Goal: Information Seeking & Learning: Learn about a topic

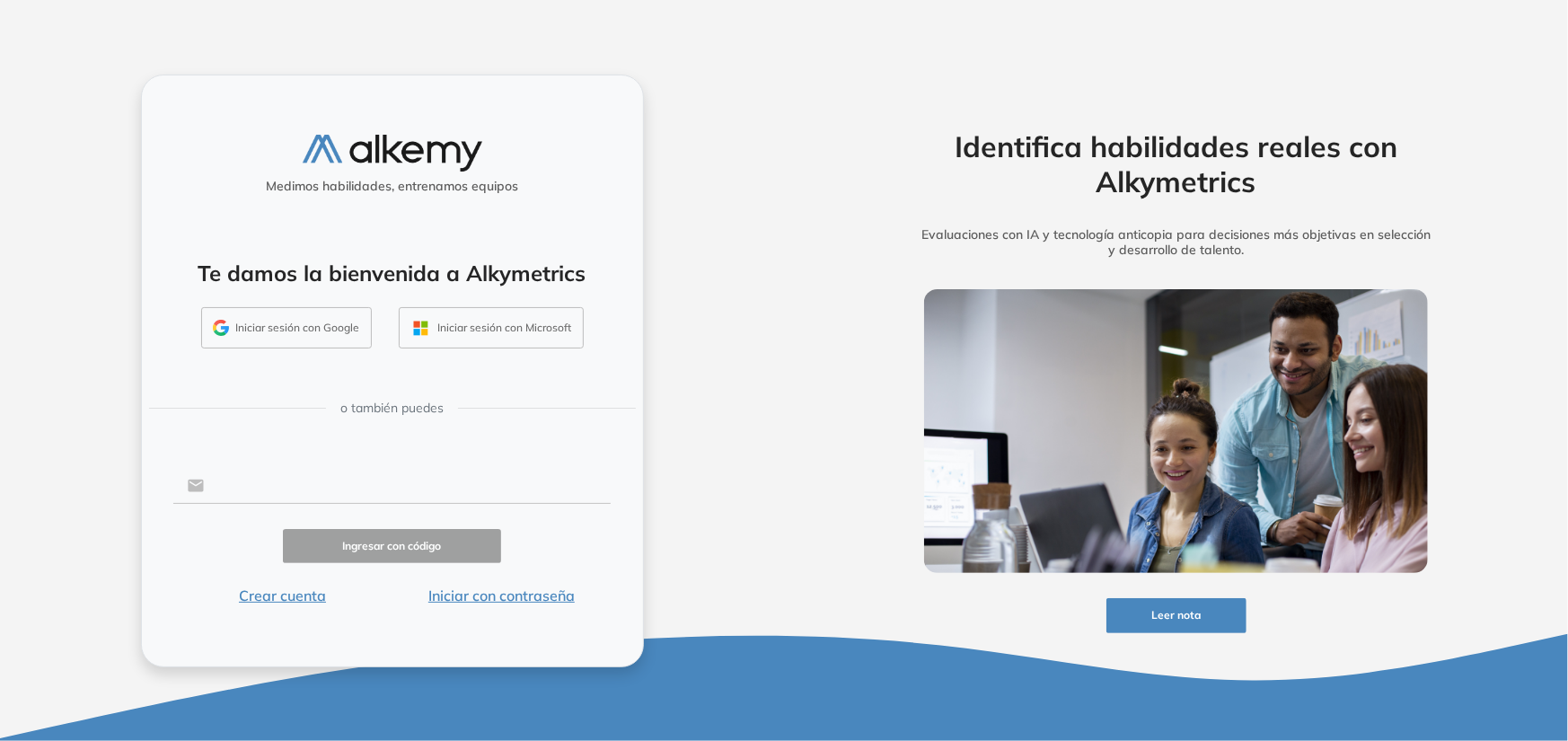
click at [269, 484] on input "text" at bounding box center [407, 486] width 407 height 34
click at [352, 475] on input "text" at bounding box center [407, 486] width 407 height 34
type input "**********"
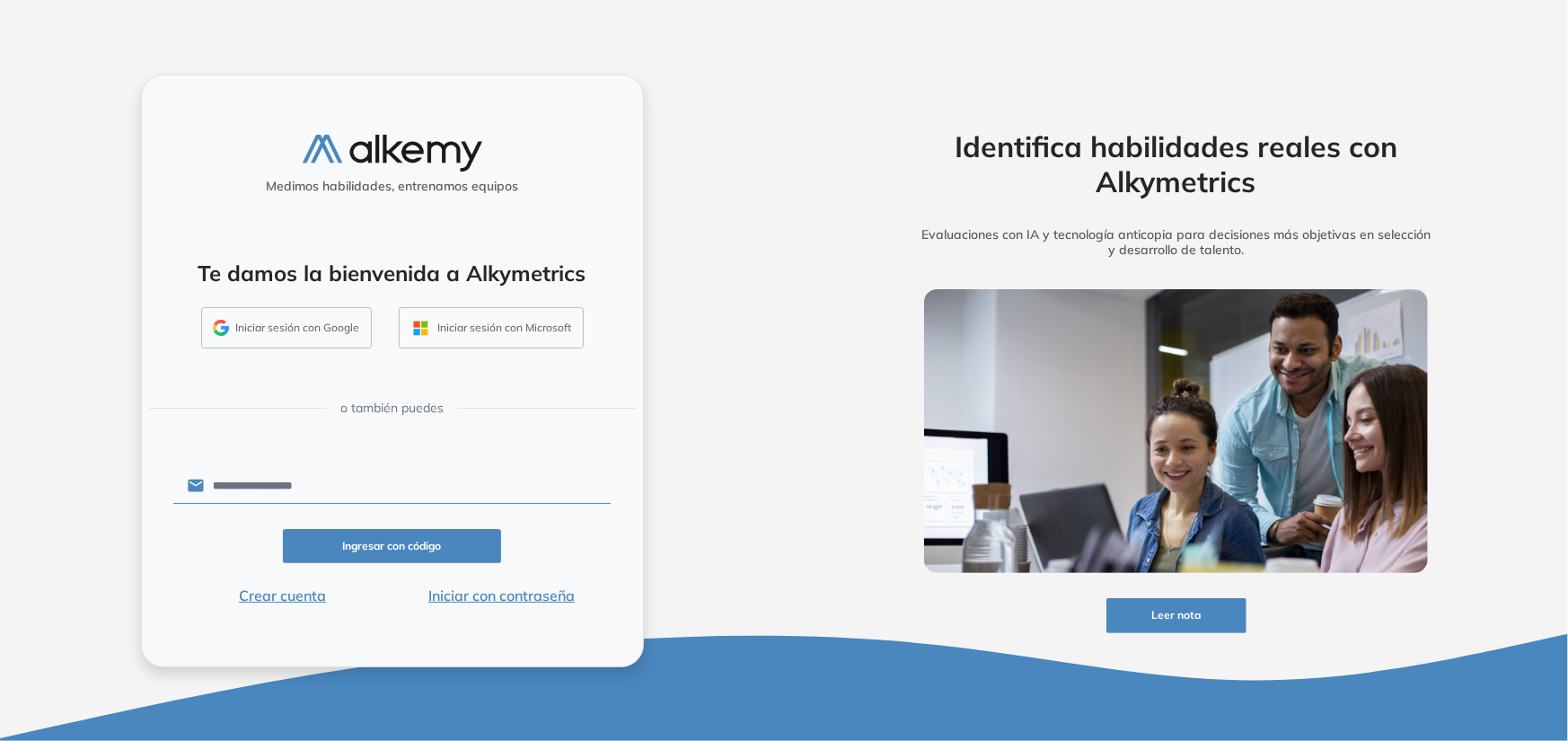
click at [476, 596] on button "Iniciar con contraseña" at bounding box center [502, 595] width 219 height 22
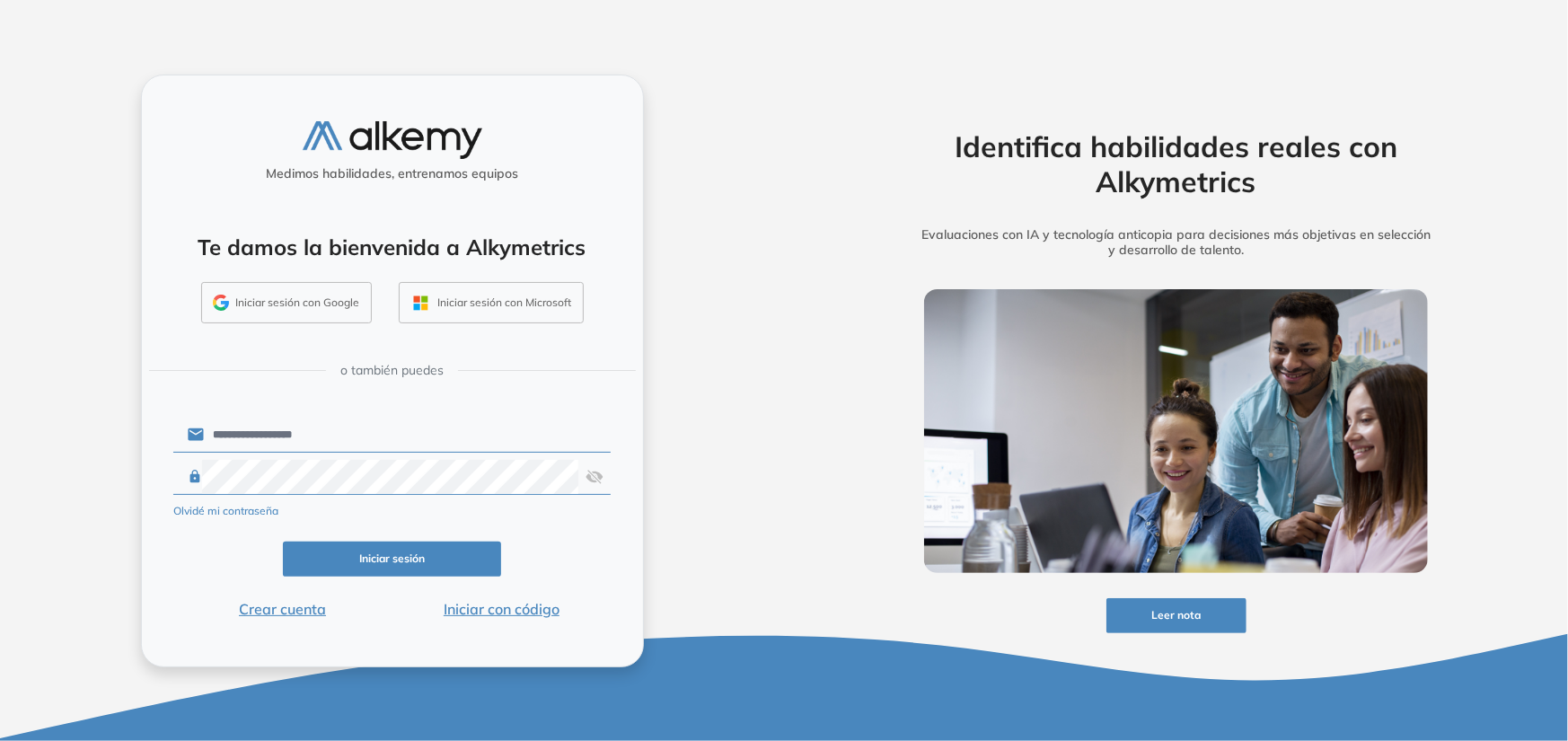
click button "Iniciar sesión" at bounding box center [393, 559] width 219 height 35
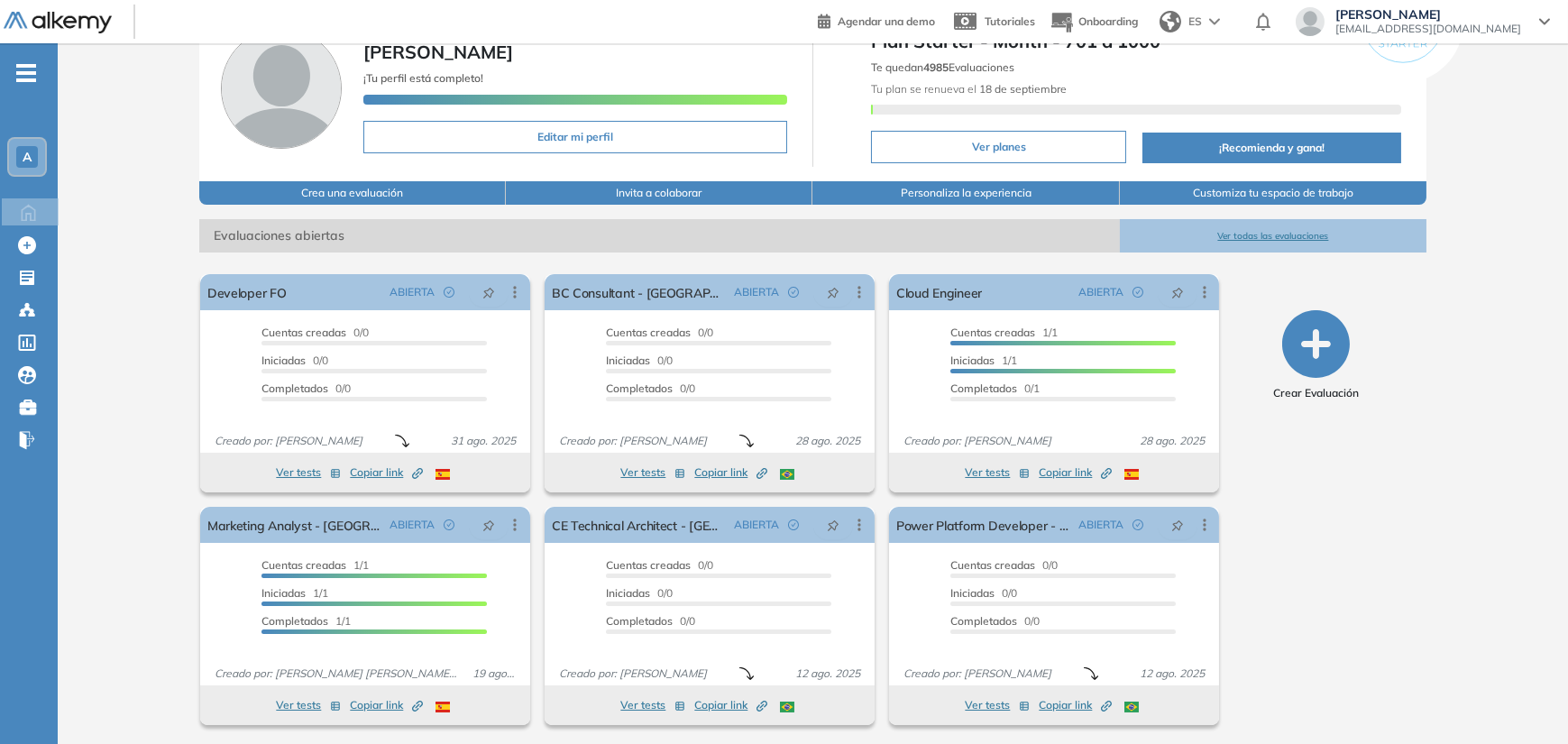
scroll to position [97, 0]
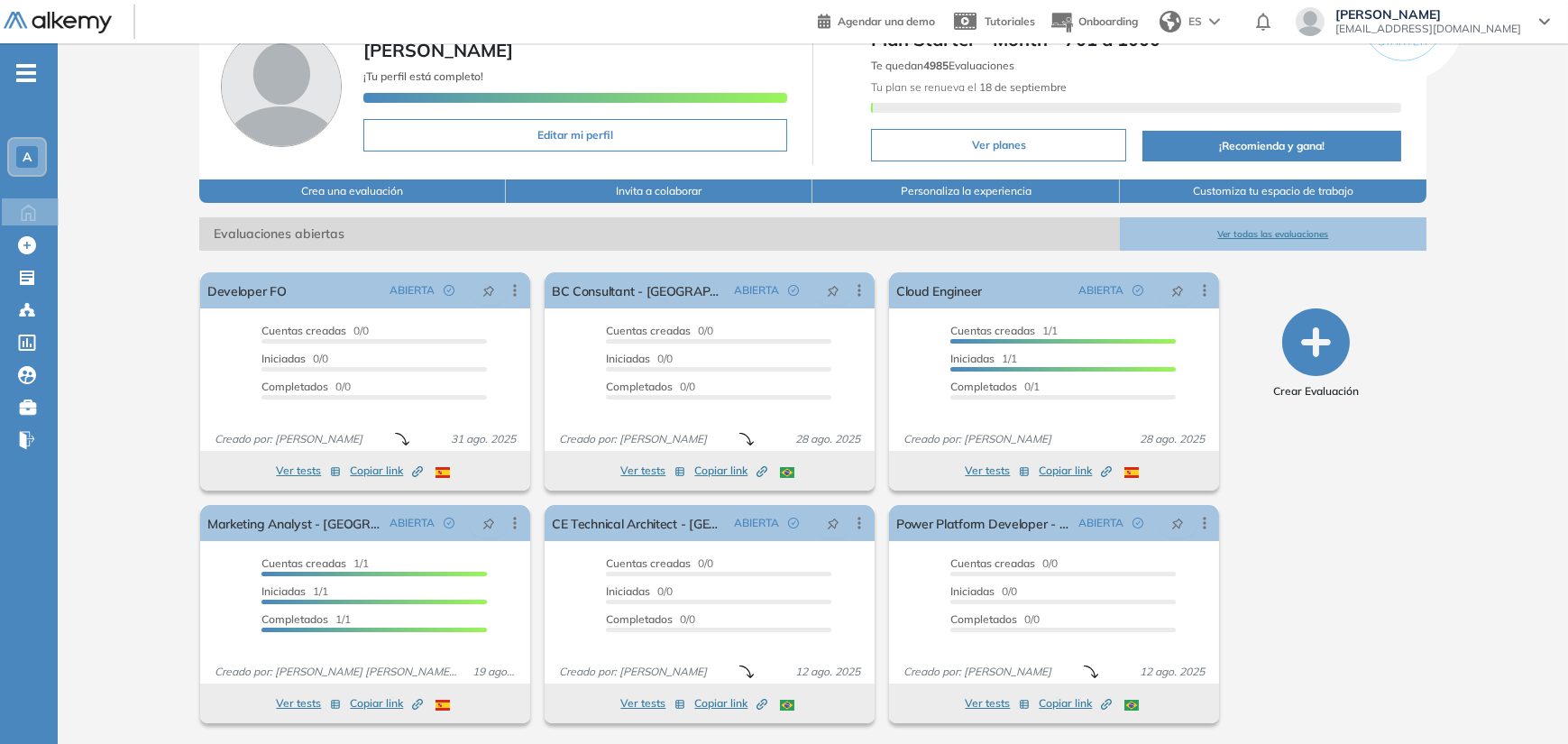
click at [1269, 229] on button "Ver todas las evaluaciones" at bounding box center [1273, 233] width 306 height 33
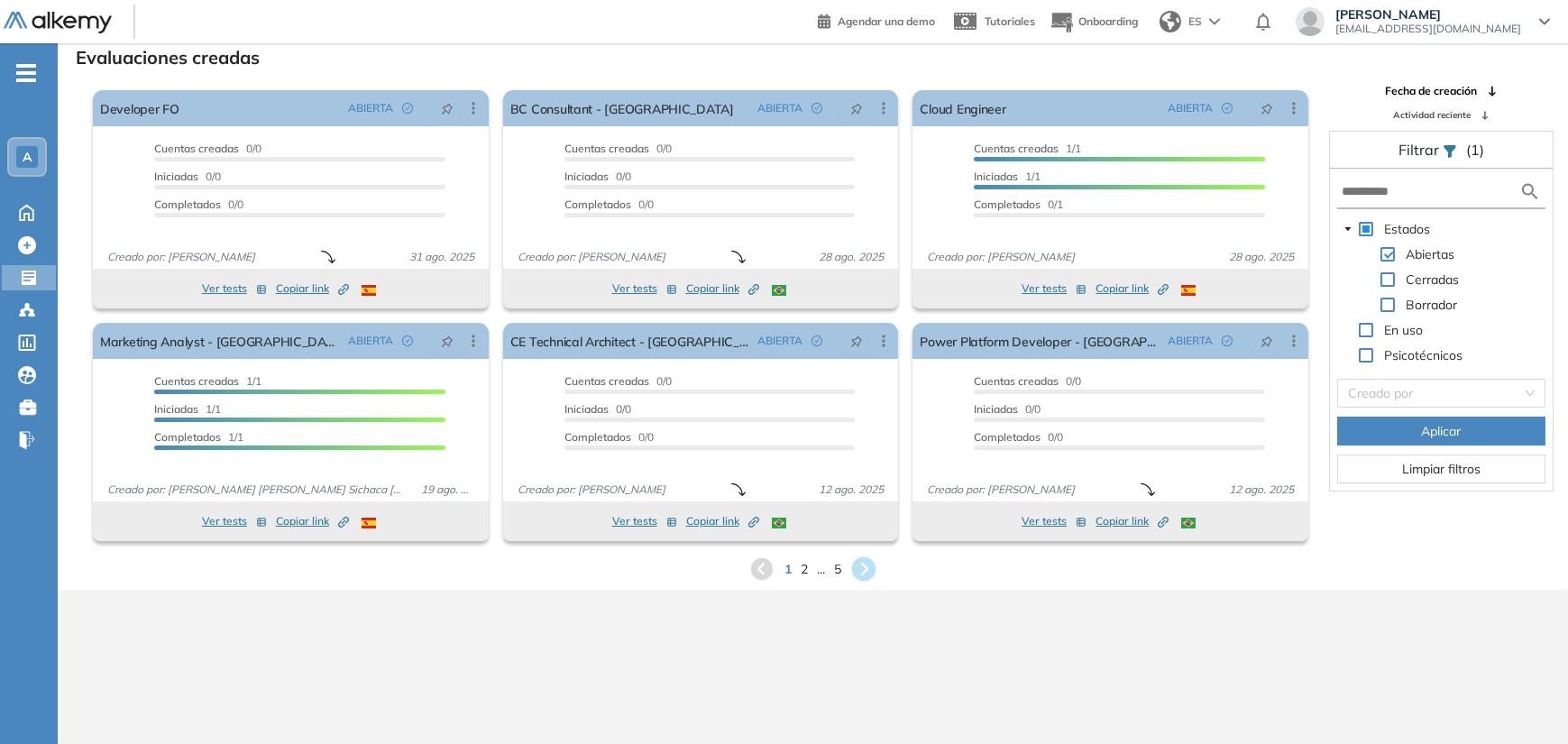
click at [858, 571] on icon at bounding box center [865, 570] width 25 height 25
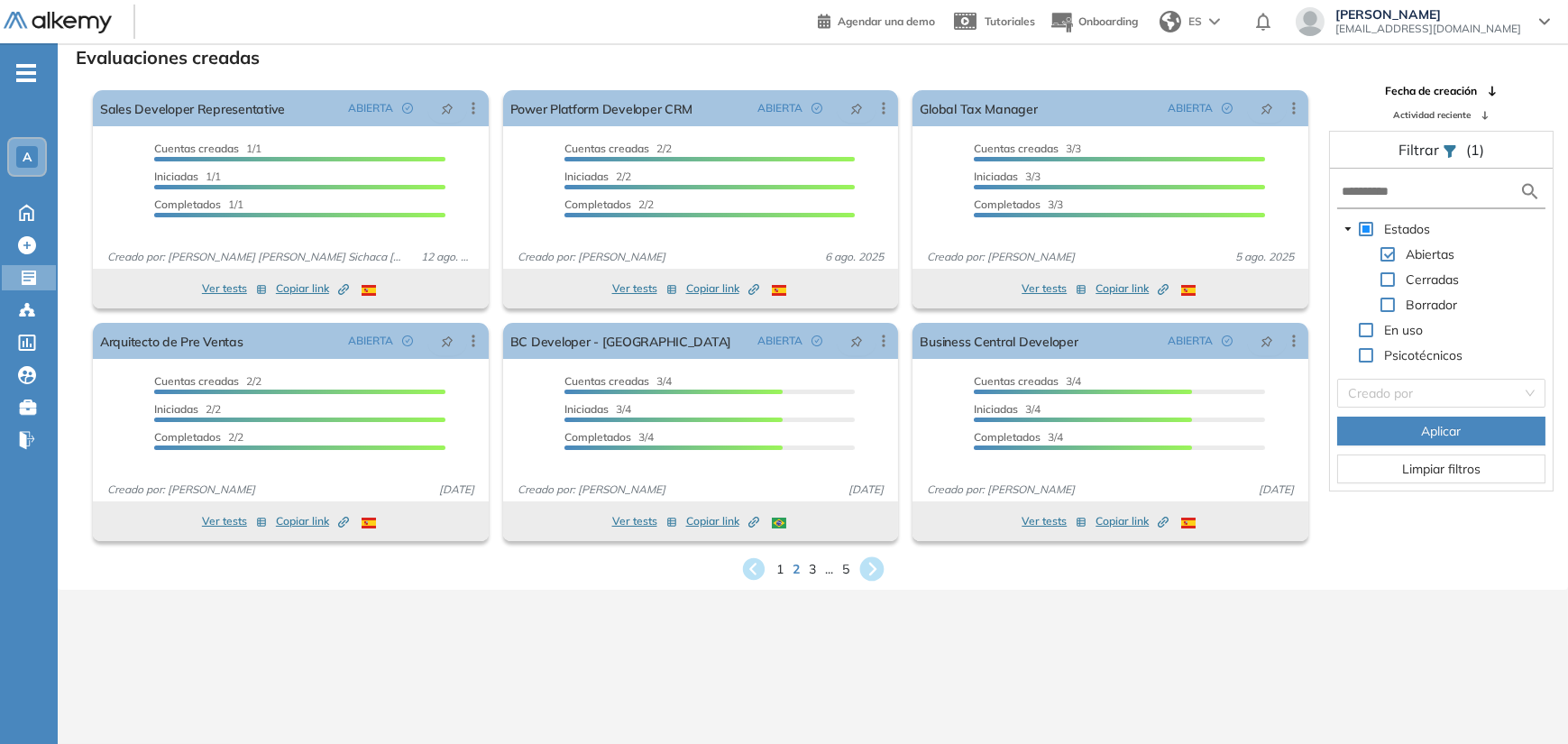
click at [883, 574] on icon at bounding box center [873, 570] width 25 height 25
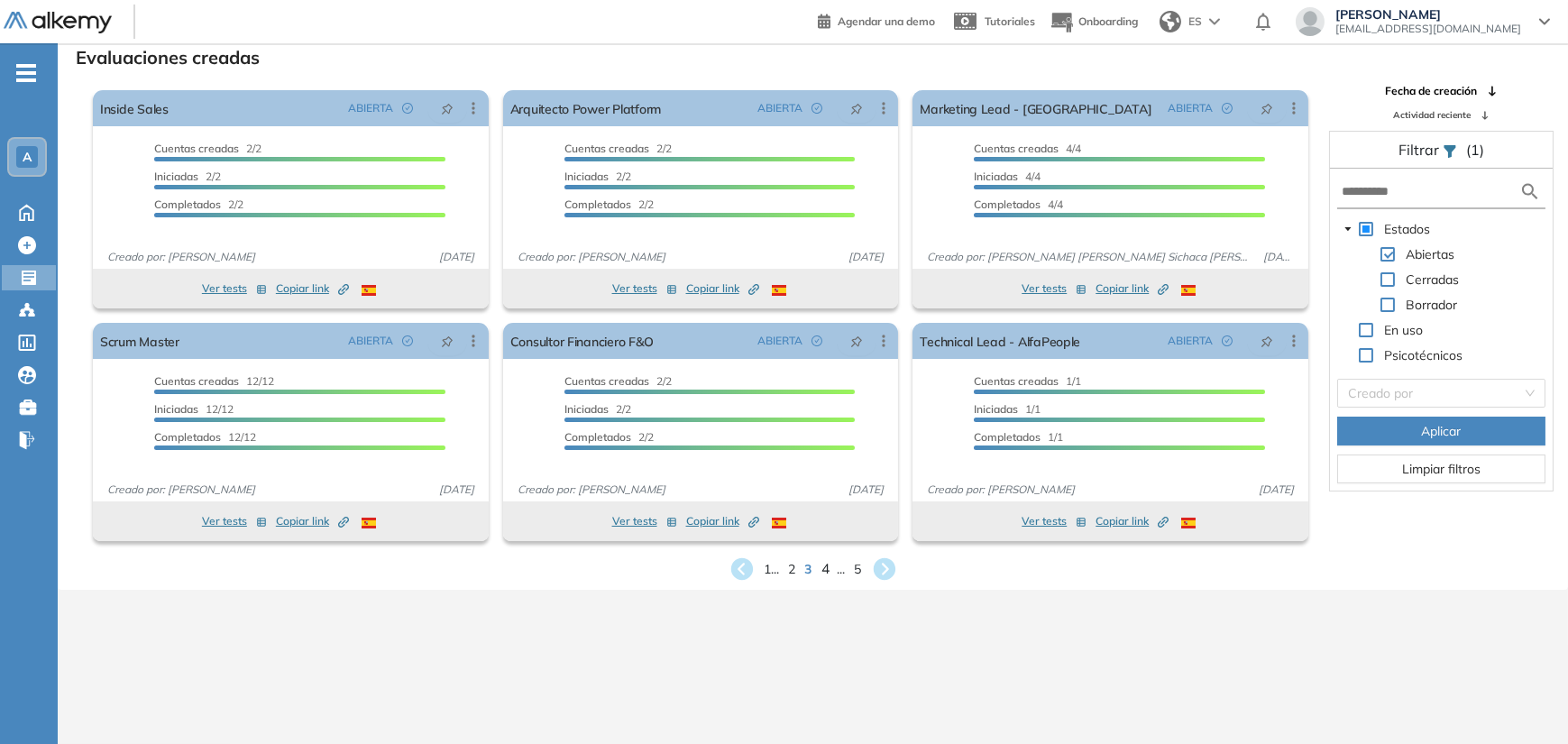
click at [826, 565] on span "4" at bounding box center [824, 569] width 9 height 21
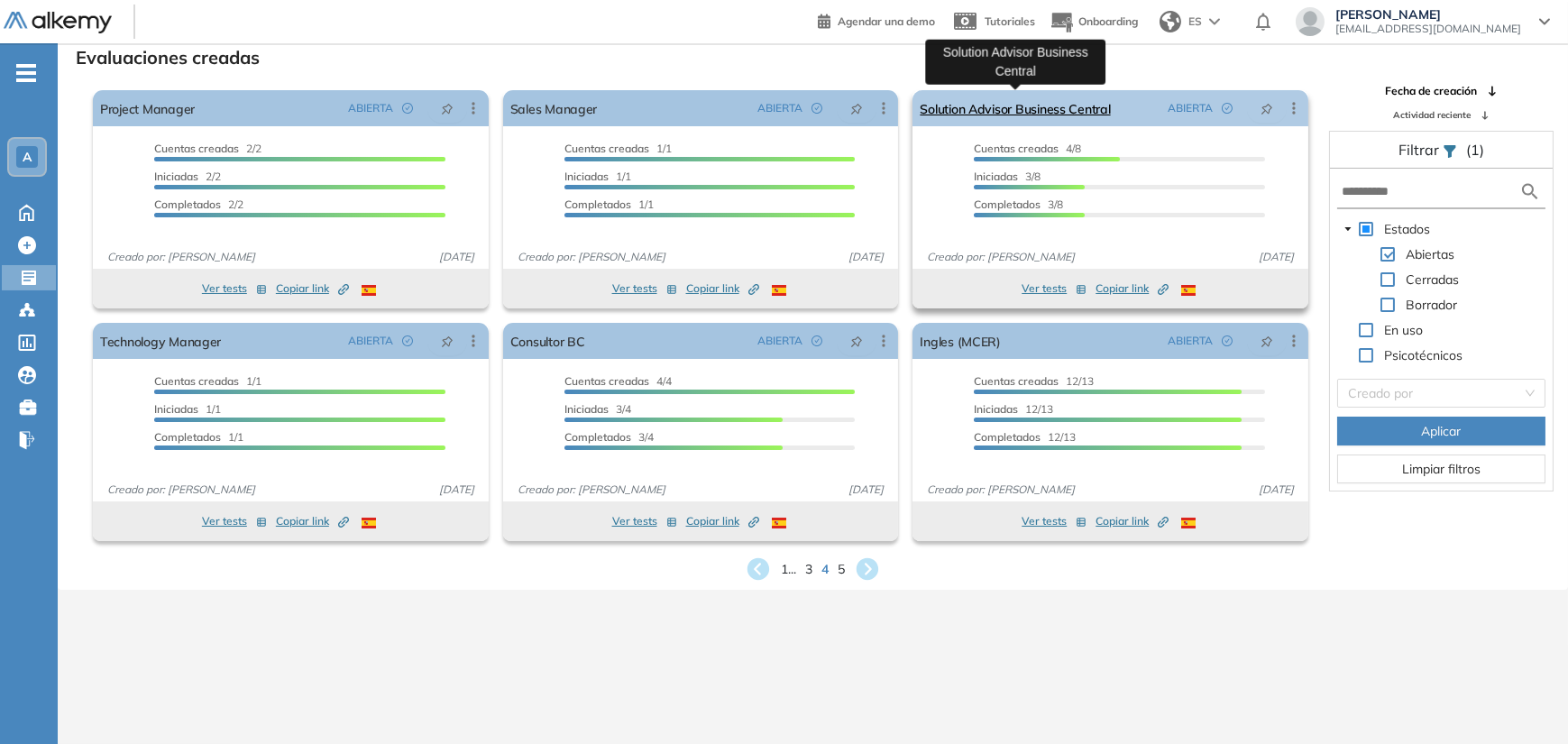
click at [1013, 106] on link "Solution Advisor Business Central" at bounding box center [1015, 108] width 191 height 36
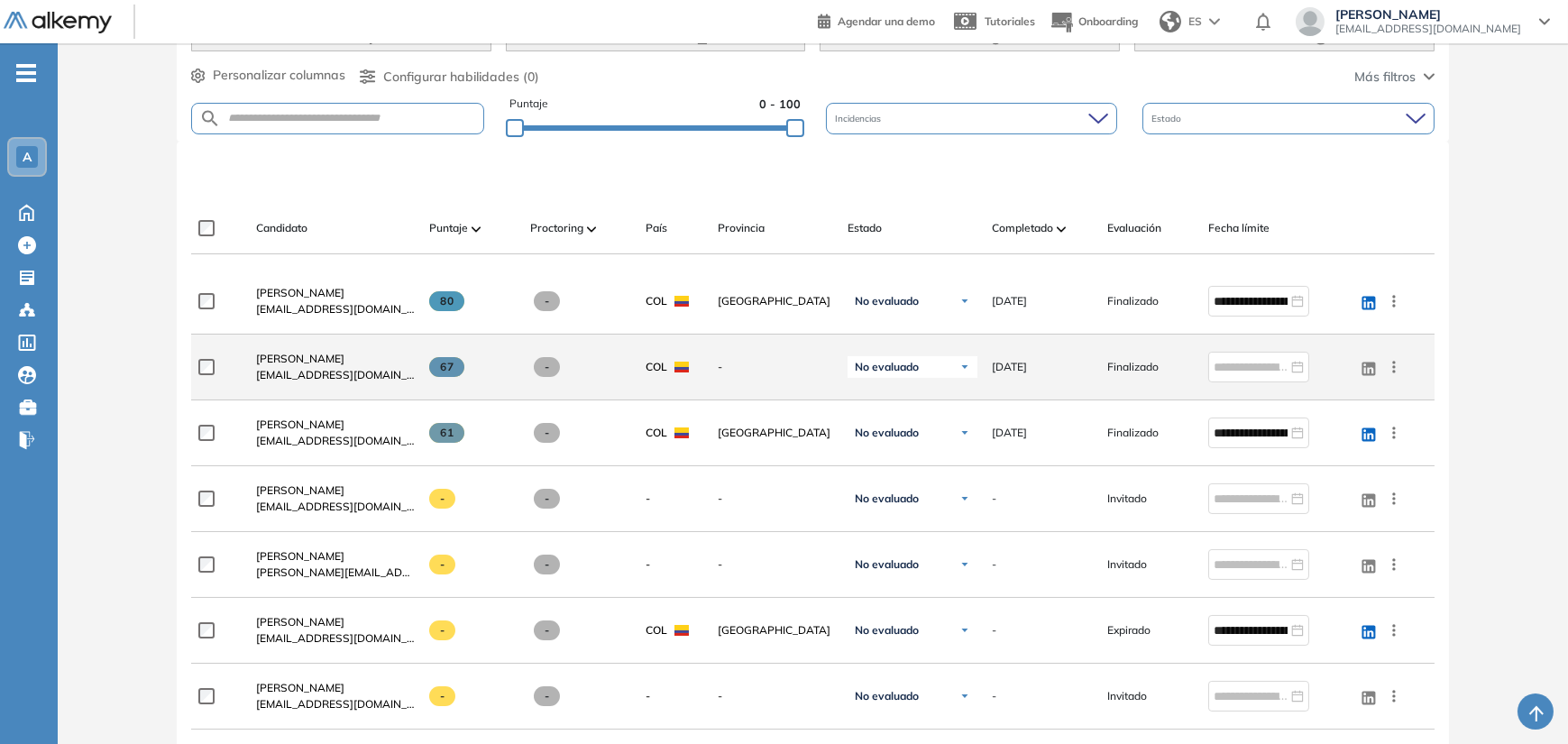
scroll to position [451, 0]
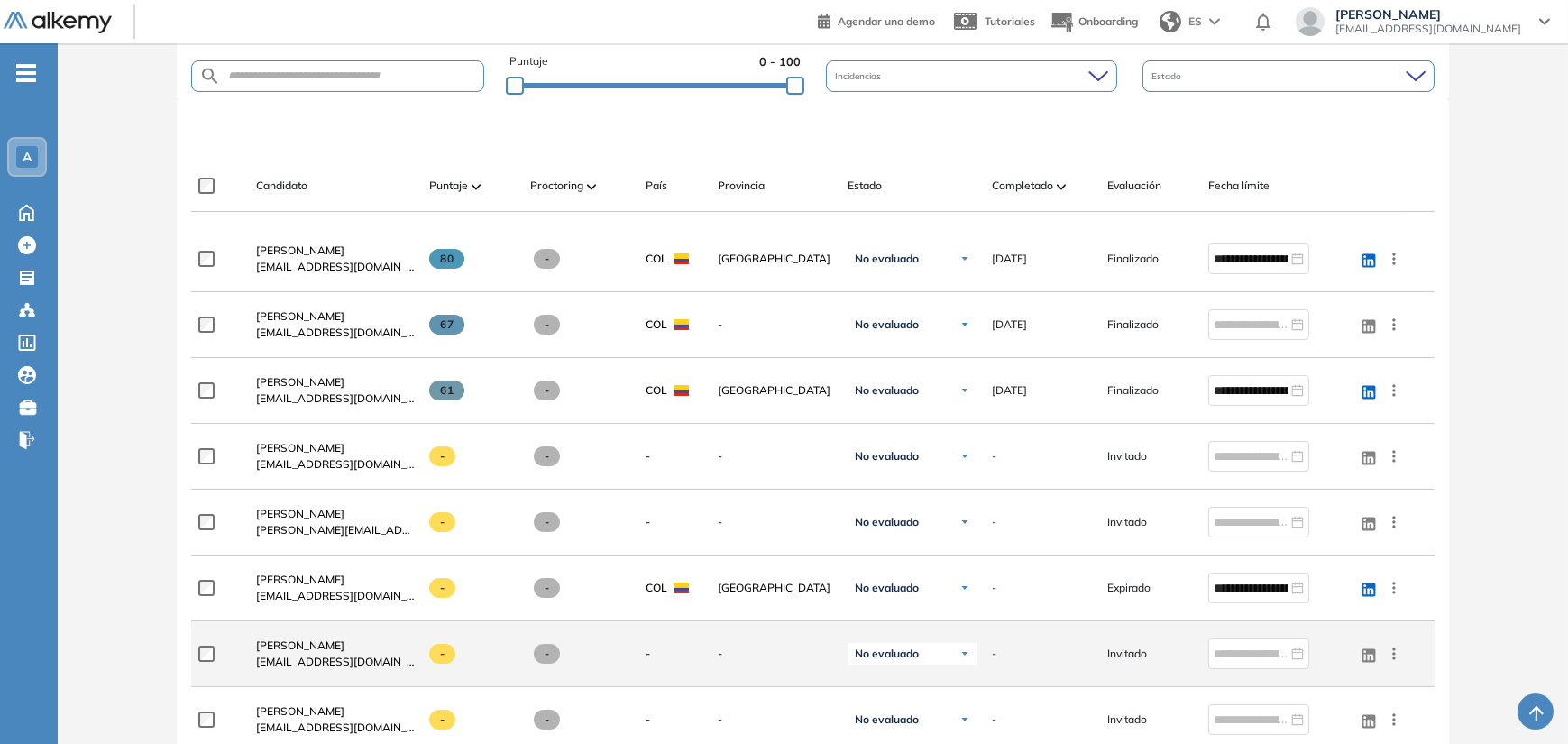
click at [1398, 655] on icon at bounding box center [1393, 654] width 18 height 18
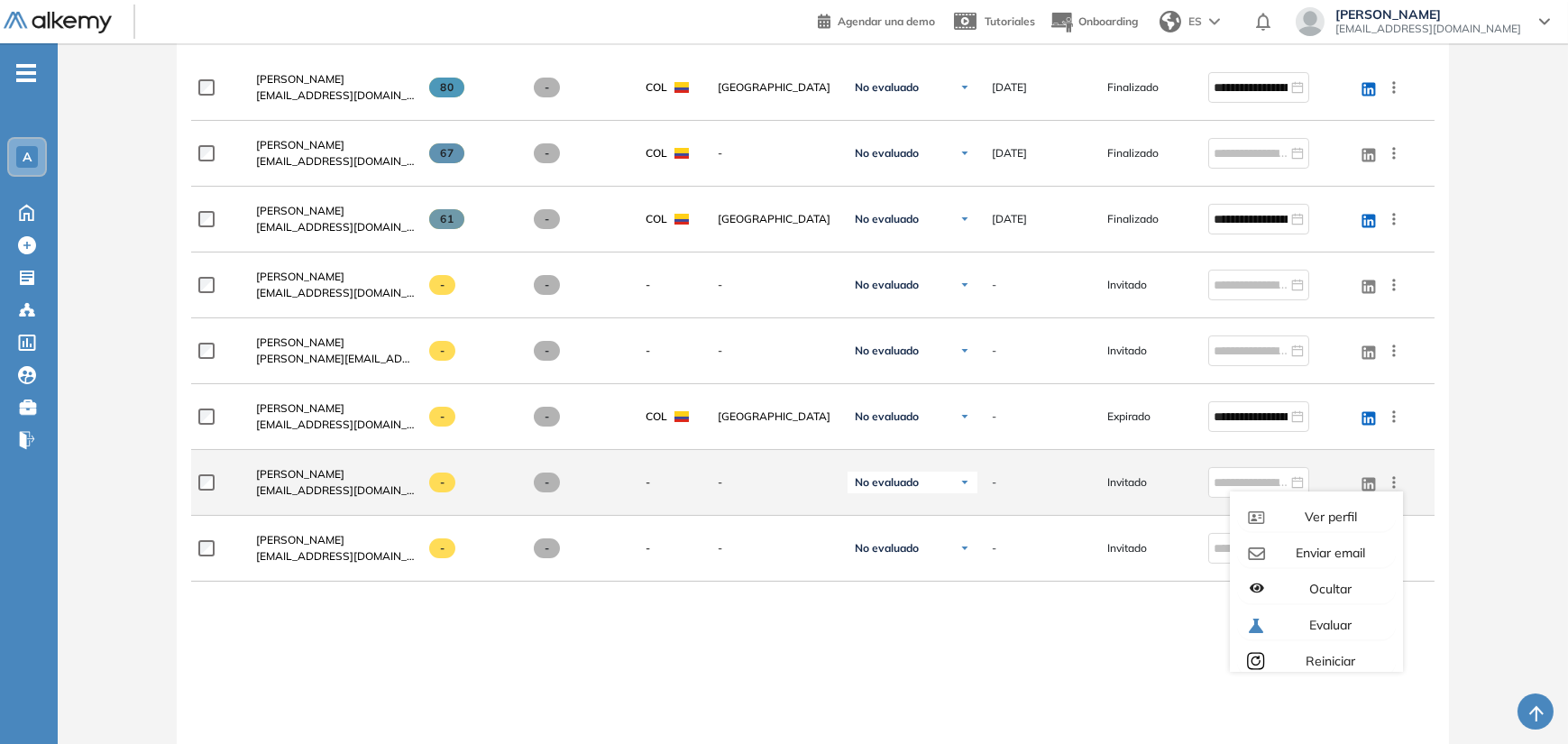
scroll to position [632, 0]
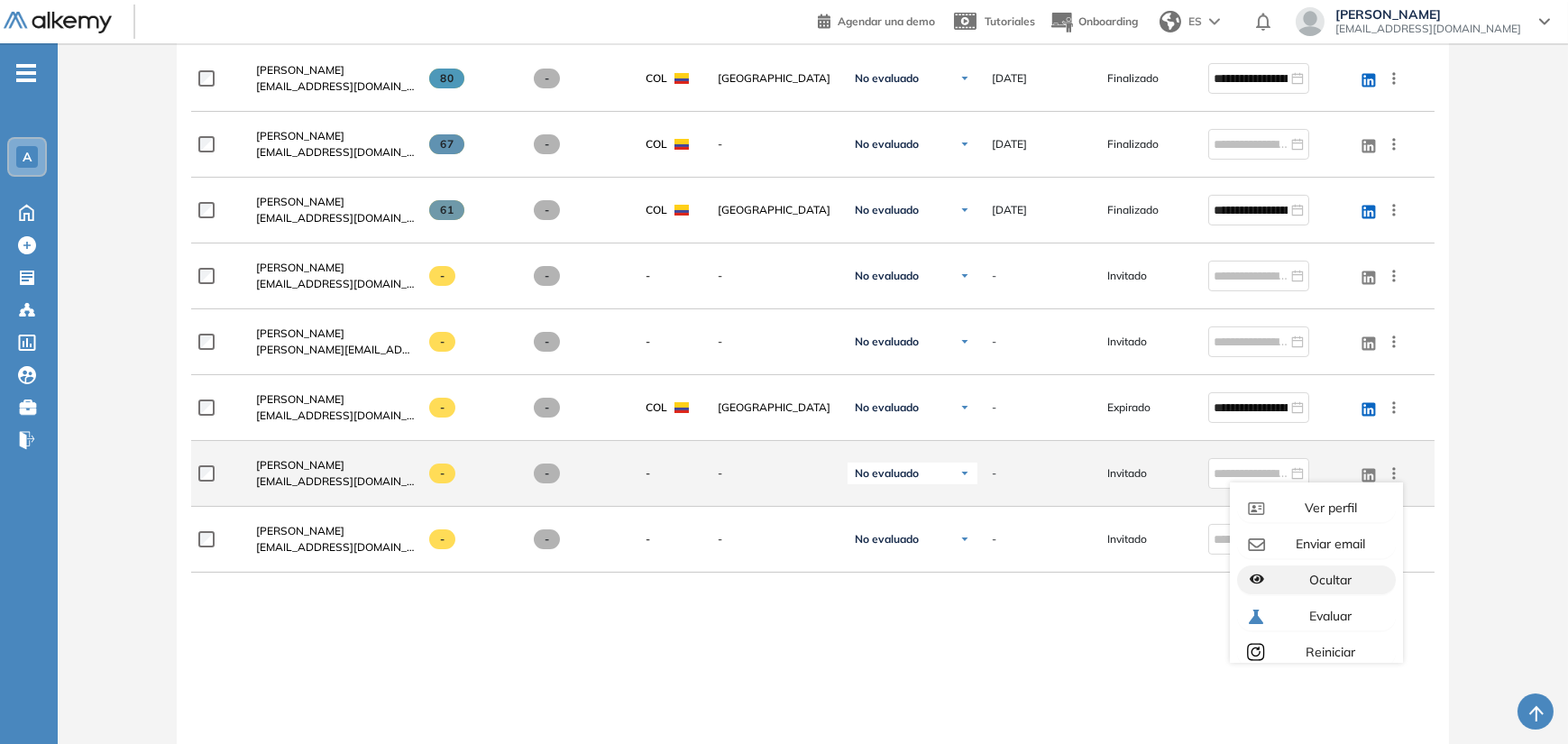
click at [1362, 585] on div "Ocultar" at bounding box center [1329, 580] width 120 height 20
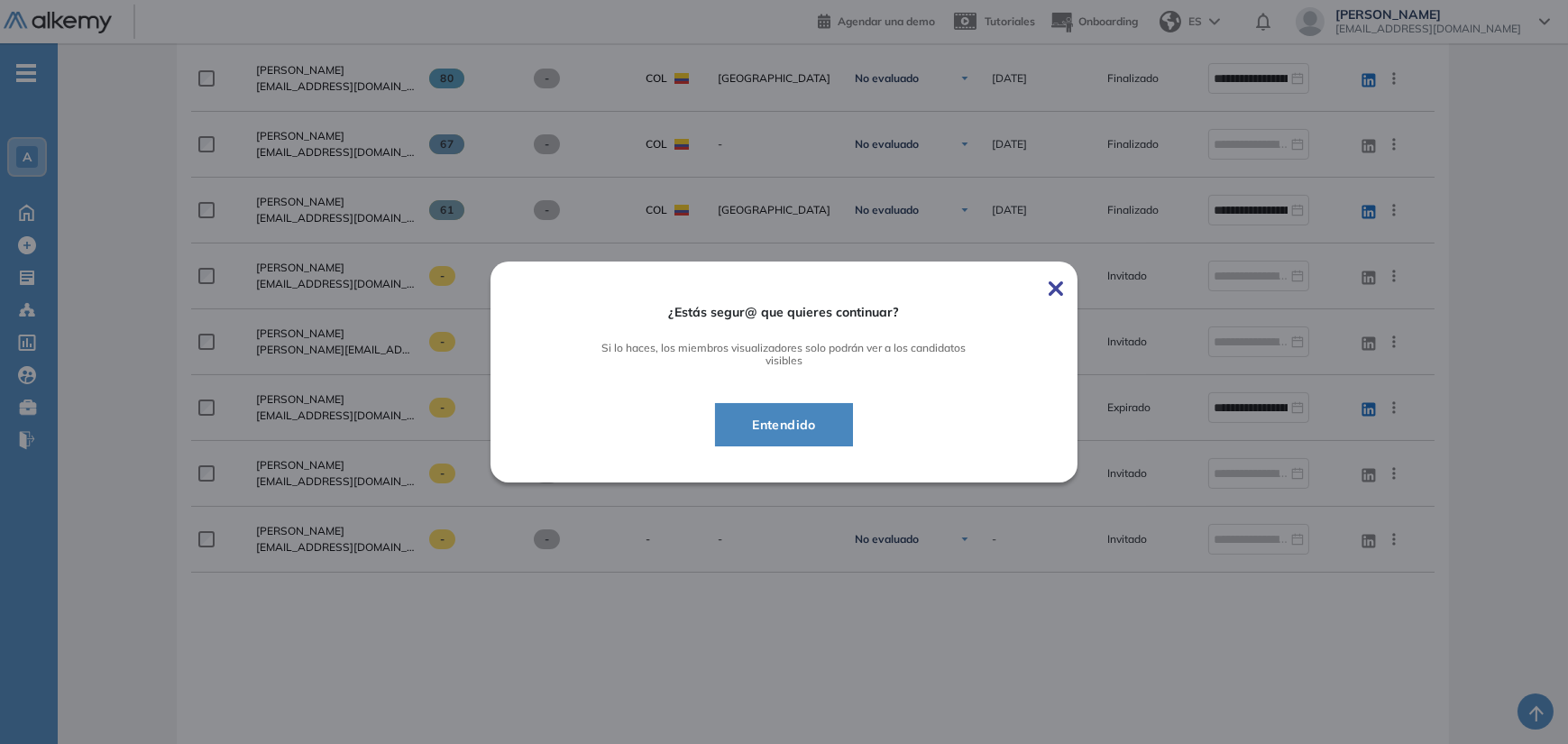
click at [823, 431] on span "Entendido" at bounding box center [784, 424] width 93 height 22
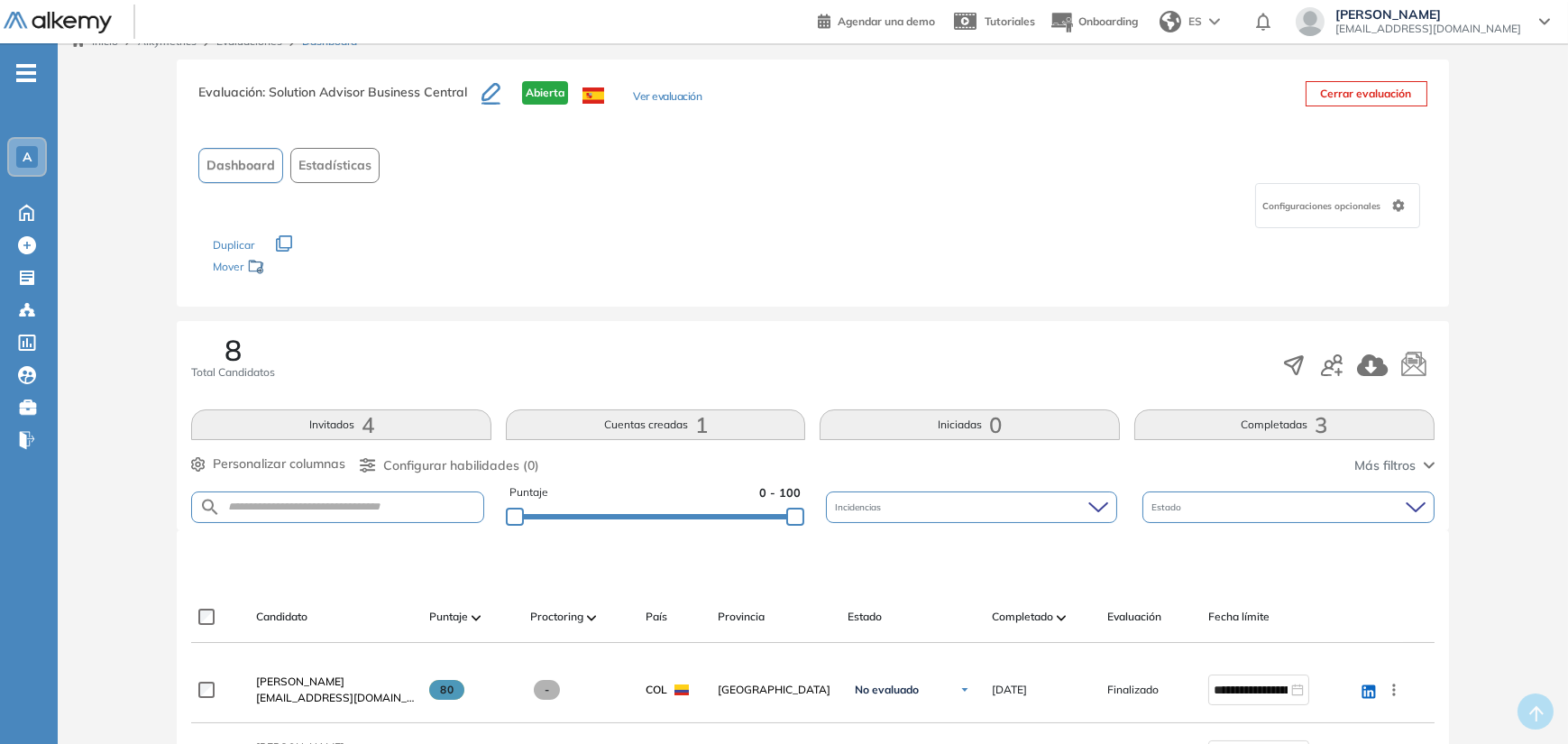
scroll to position [0, 0]
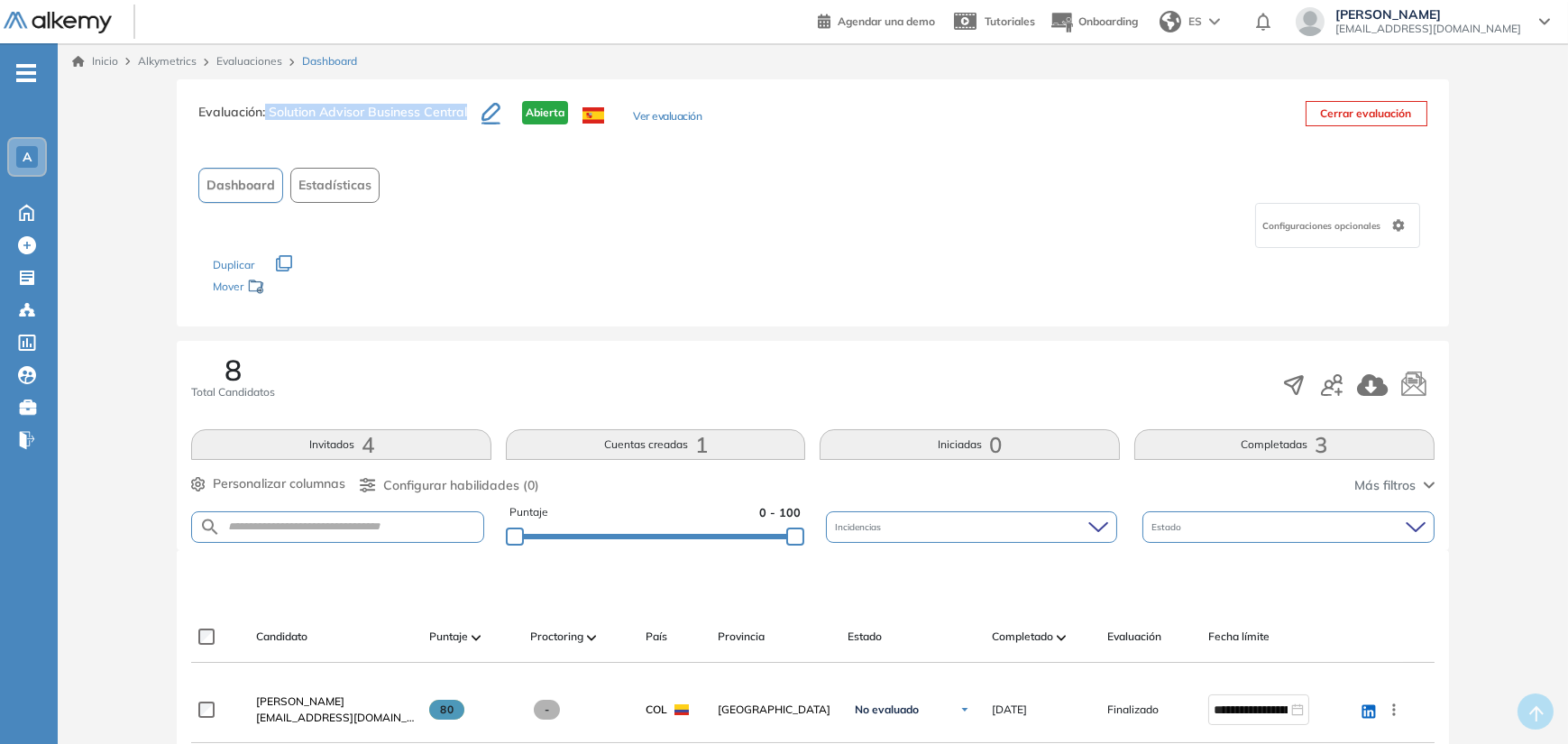
drag, startPoint x: 267, startPoint y: 116, endPoint x: 471, endPoint y: 119, distance: 204.0
click at [471, 119] on h3 "Evaluación : Solution Advisor Business Central" at bounding box center [340, 120] width 284 height 38
copy span "Solution Advisor Business Central"
